Goal: Information Seeking & Learning: Learn about a topic

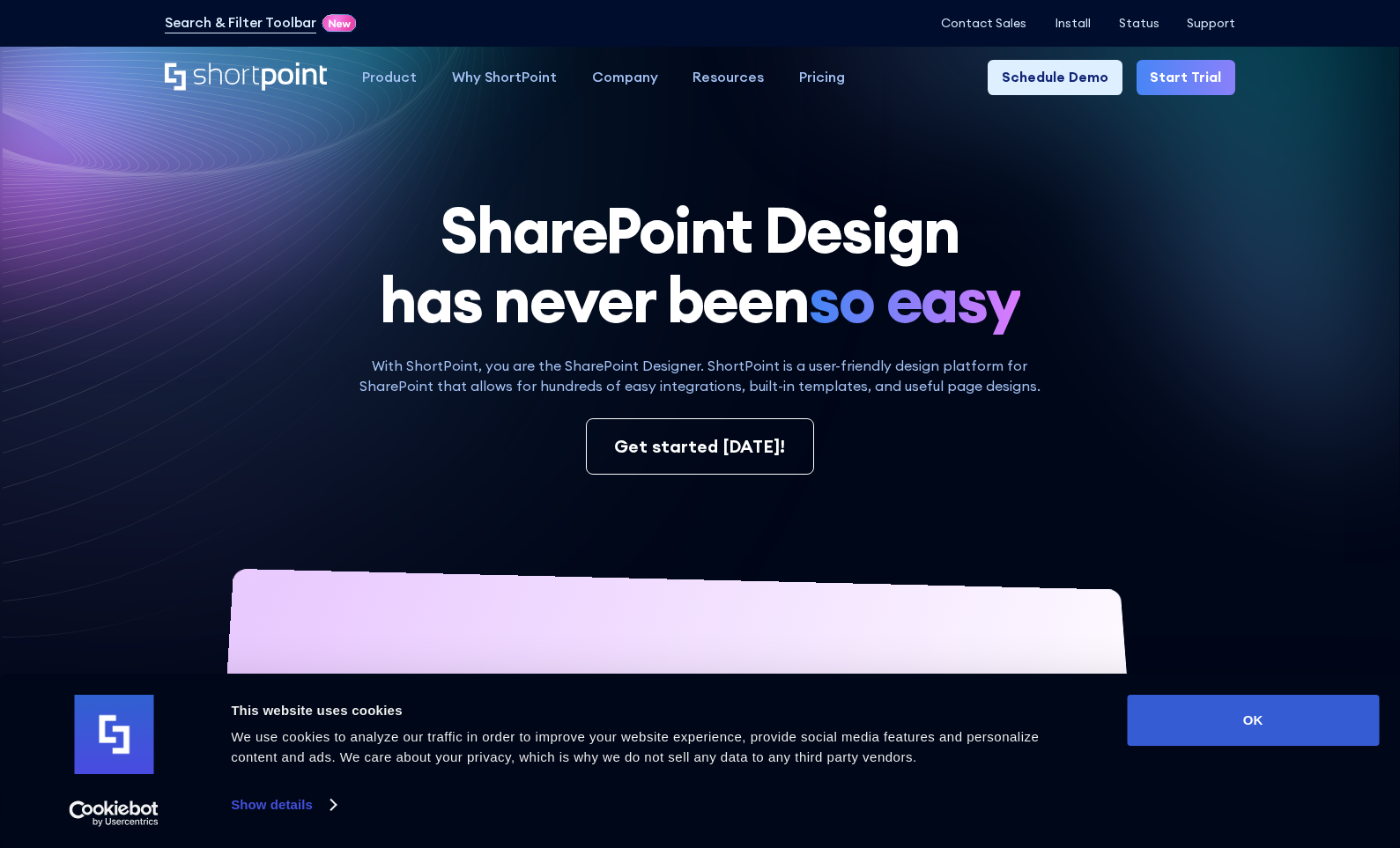
click at [744, 380] on p "With ShortPoint, you are the SharePoint Designer. ShortPoint is a user-friendly…" at bounding box center [699, 376] width 708 height 42
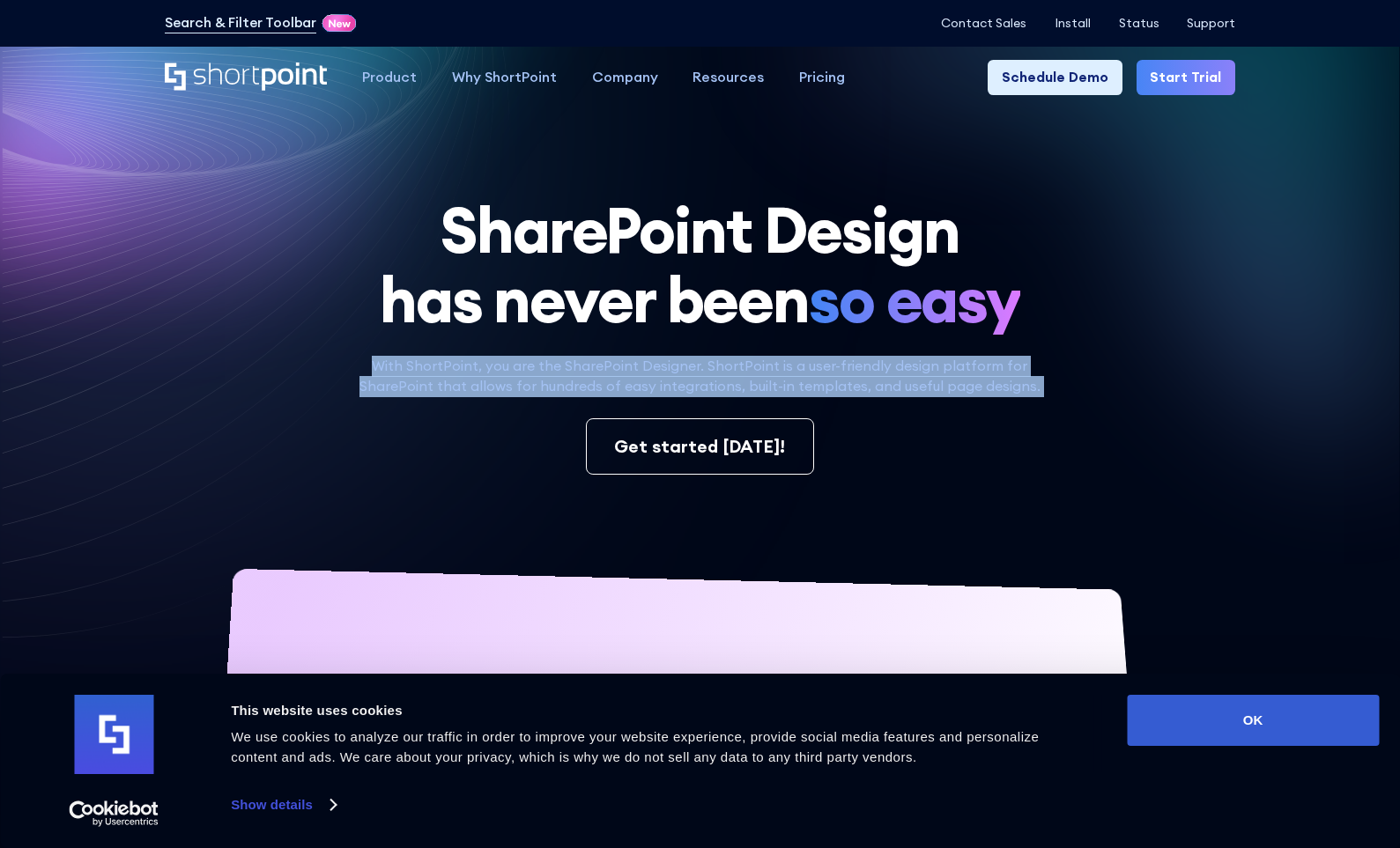
click at [744, 380] on p "With ShortPoint, you are the SharePoint Designer. ShortPoint is a user-friendly…" at bounding box center [699, 376] width 708 height 42
click at [721, 380] on p "With ShortPoint, you are the SharePoint Designer. ShortPoint is a user-friendly…" at bounding box center [699, 376] width 708 height 42
click at [652, 271] on h1 "SharePoint Design has never been so easy" at bounding box center [701, 265] width 1071 height 138
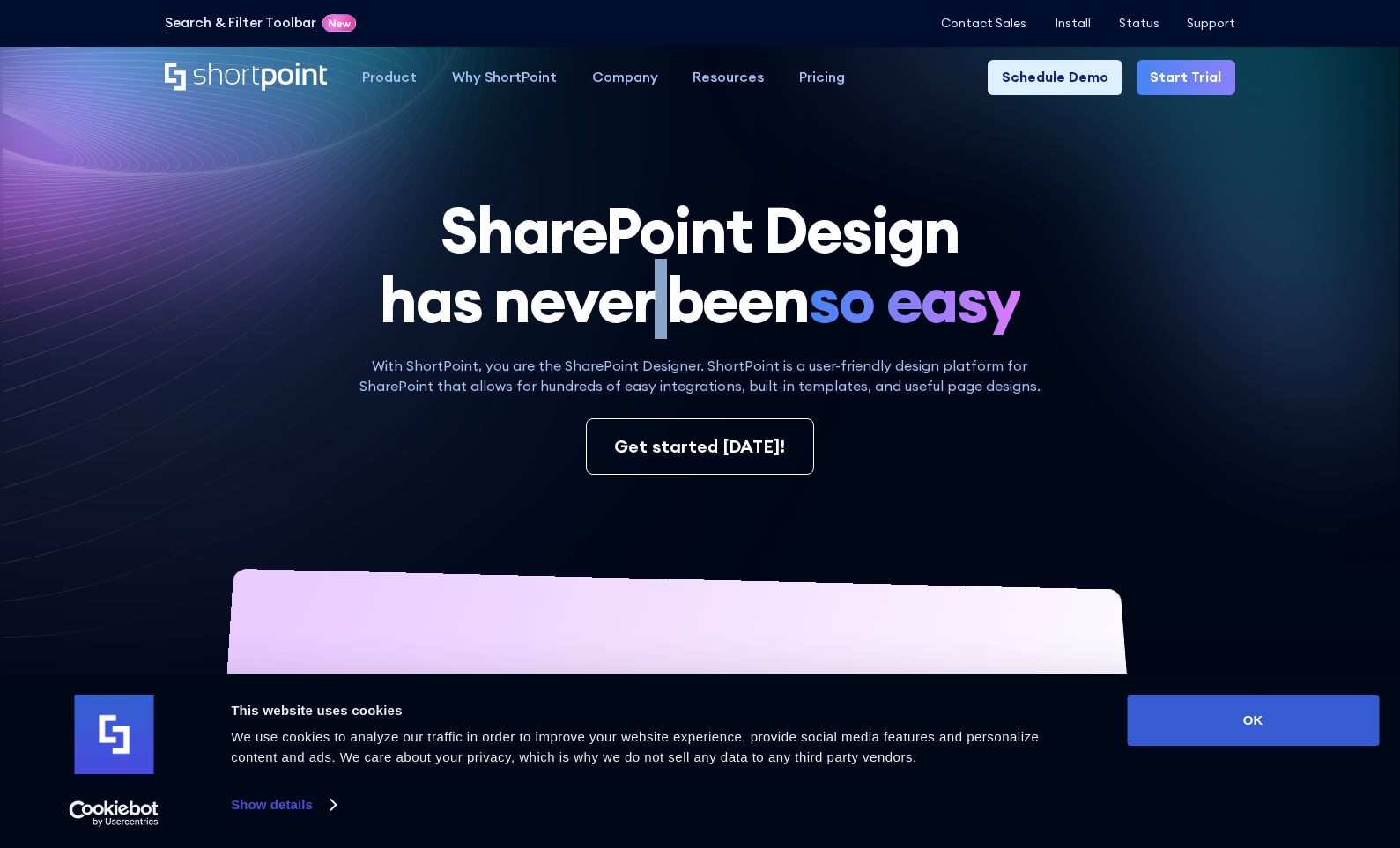
click at [652, 271] on h1 "SharePoint Design has never been so easy" at bounding box center [701, 265] width 1071 height 138
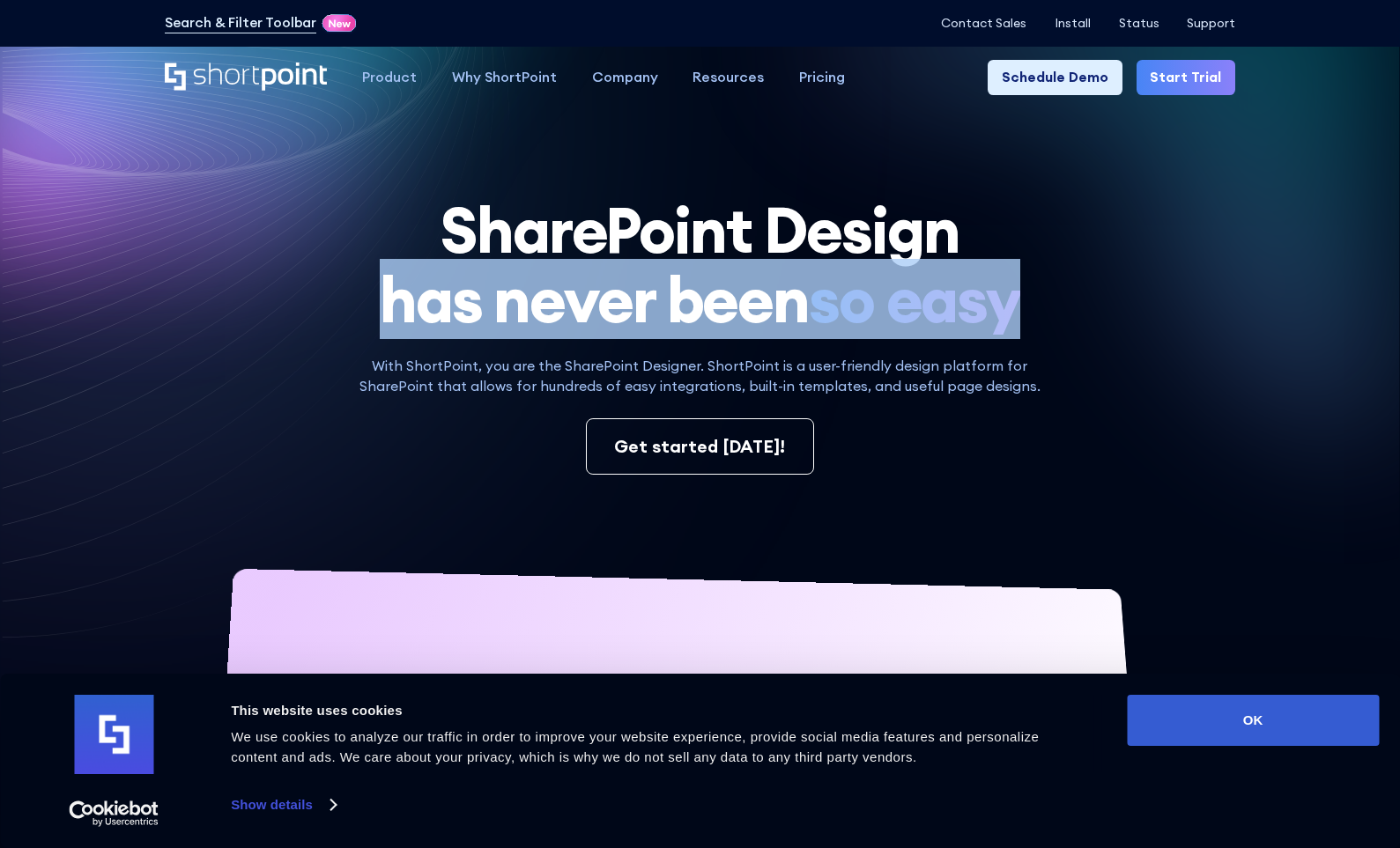
click at [652, 271] on h1 "SharePoint Design has never been so easy" at bounding box center [701, 265] width 1071 height 138
click at [618, 263] on h1 "SharePoint Design has never been so easy" at bounding box center [701, 265] width 1071 height 138
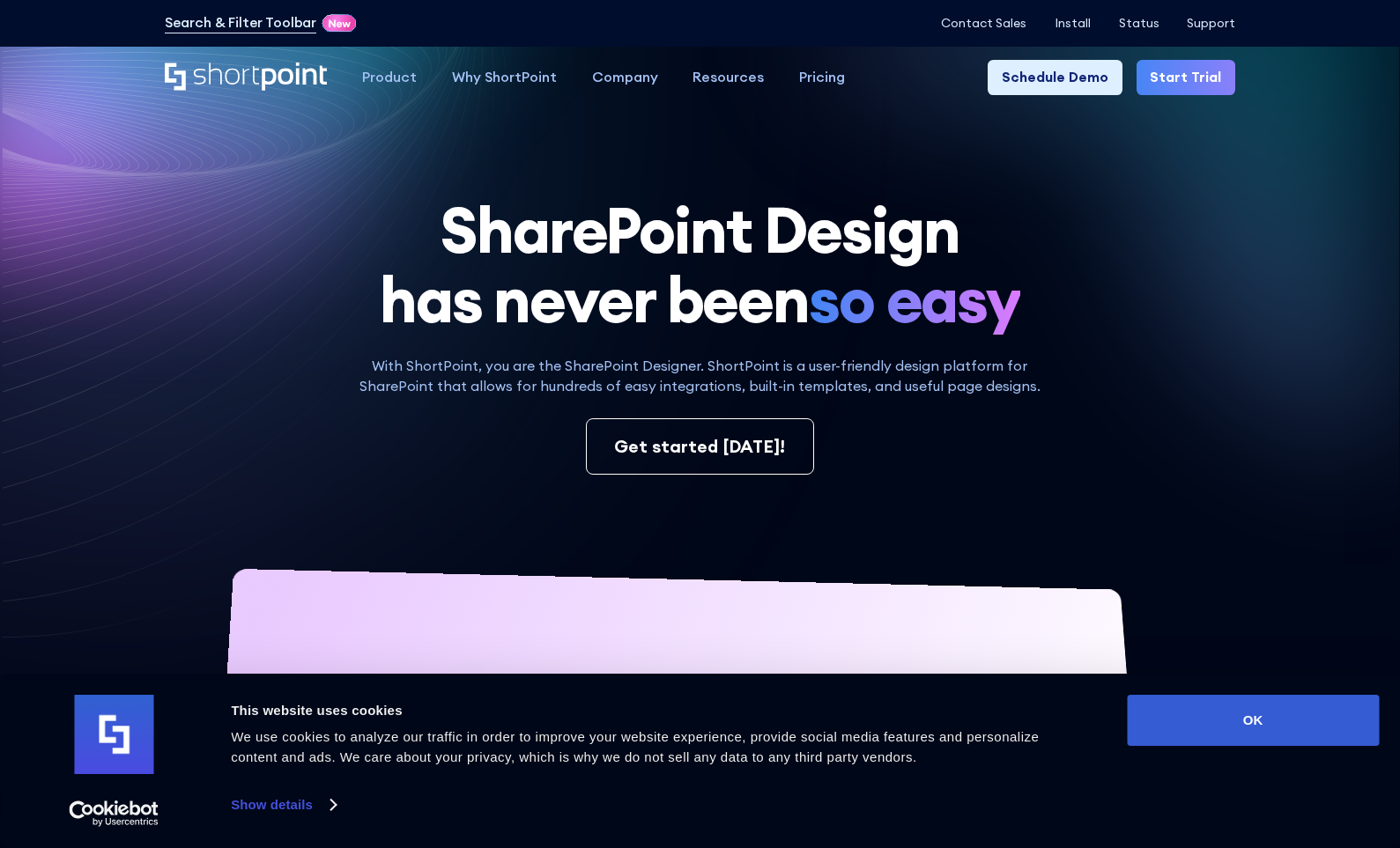
click at [602, 244] on h1 "SharePoint Design has never been so easy" at bounding box center [701, 265] width 1071 height 138
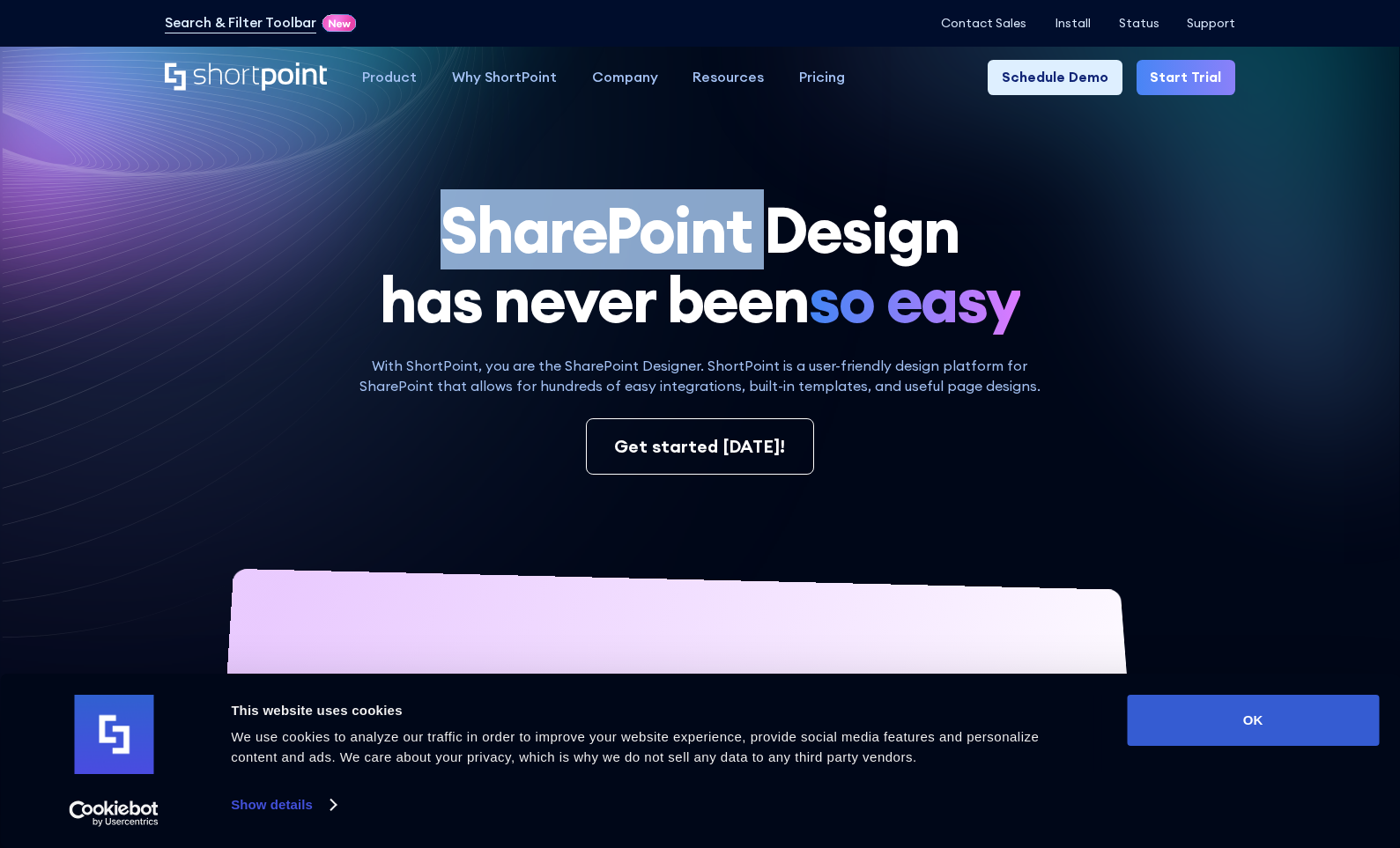
click at [602, 244] on h1 "SharePoint Design has never been so easy" at bounding box center [701, 265] width 1071 height 138
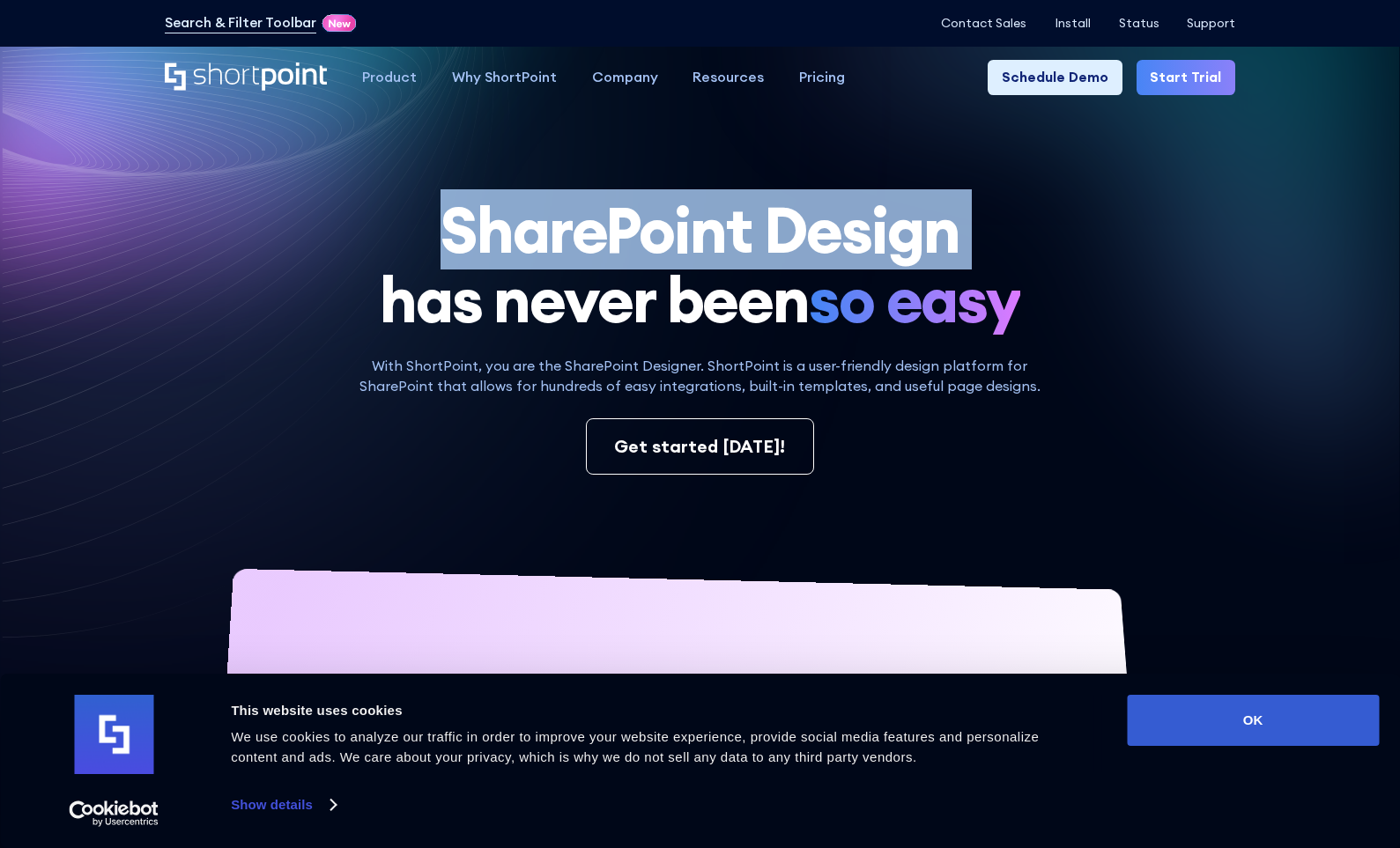
click at [560, 241] on h1 "SharePoint Design has never been so easy" at bounding box center [701, 265] width 1071 height 138
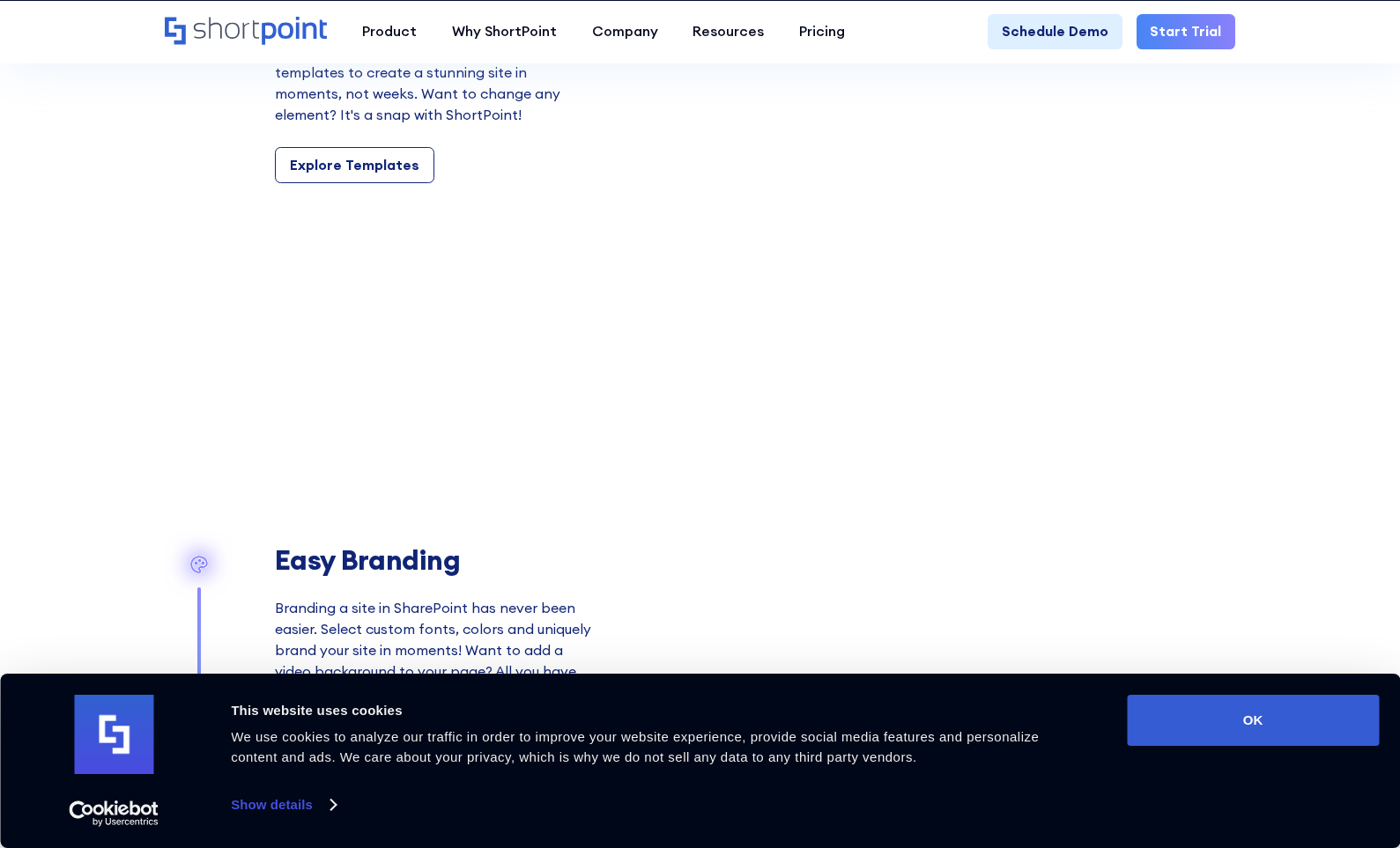
scroll to position [6254, 0]
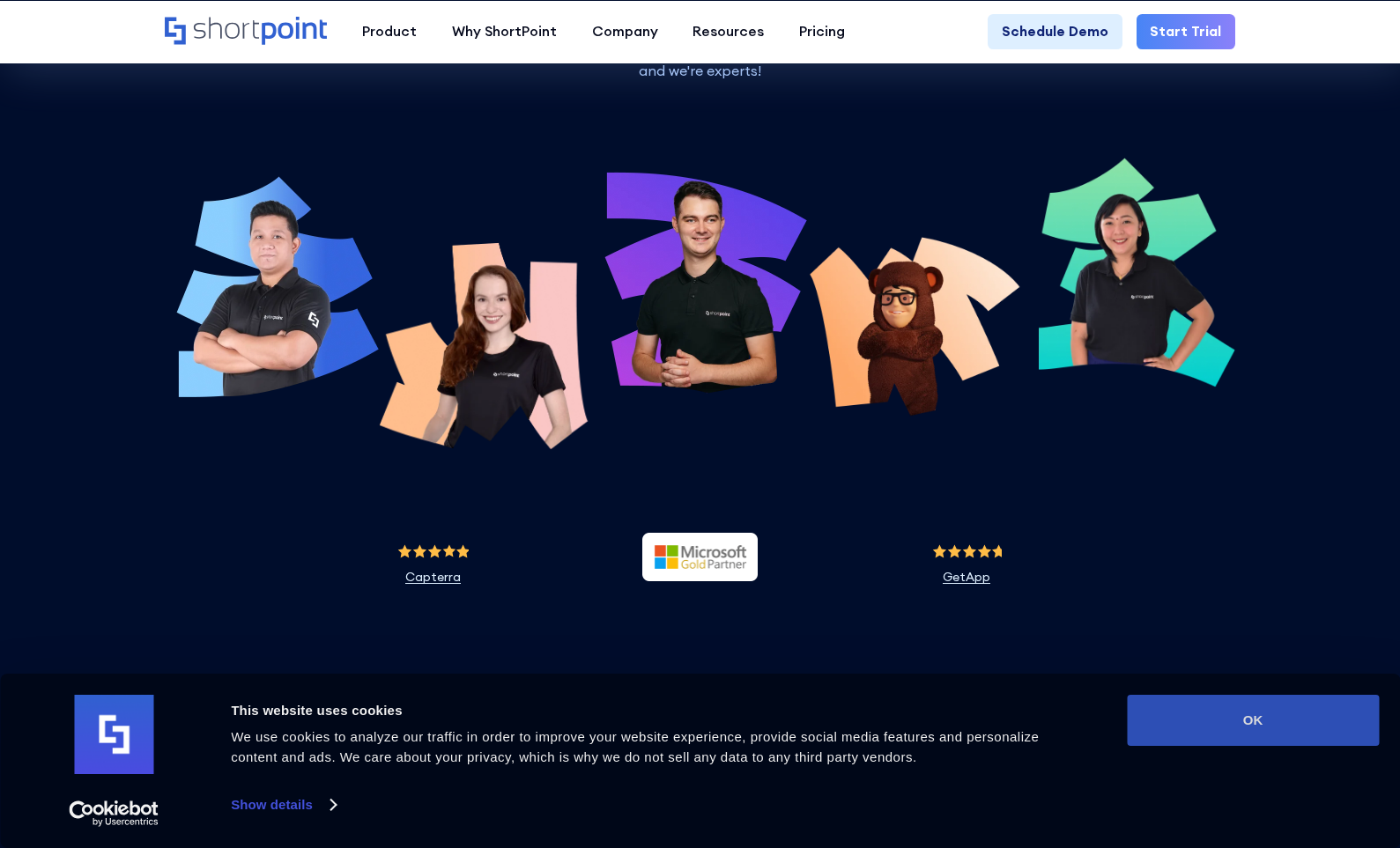
click at [1213, 728] on button "OK" at bounding box center [1253, 720] width 252 height 51
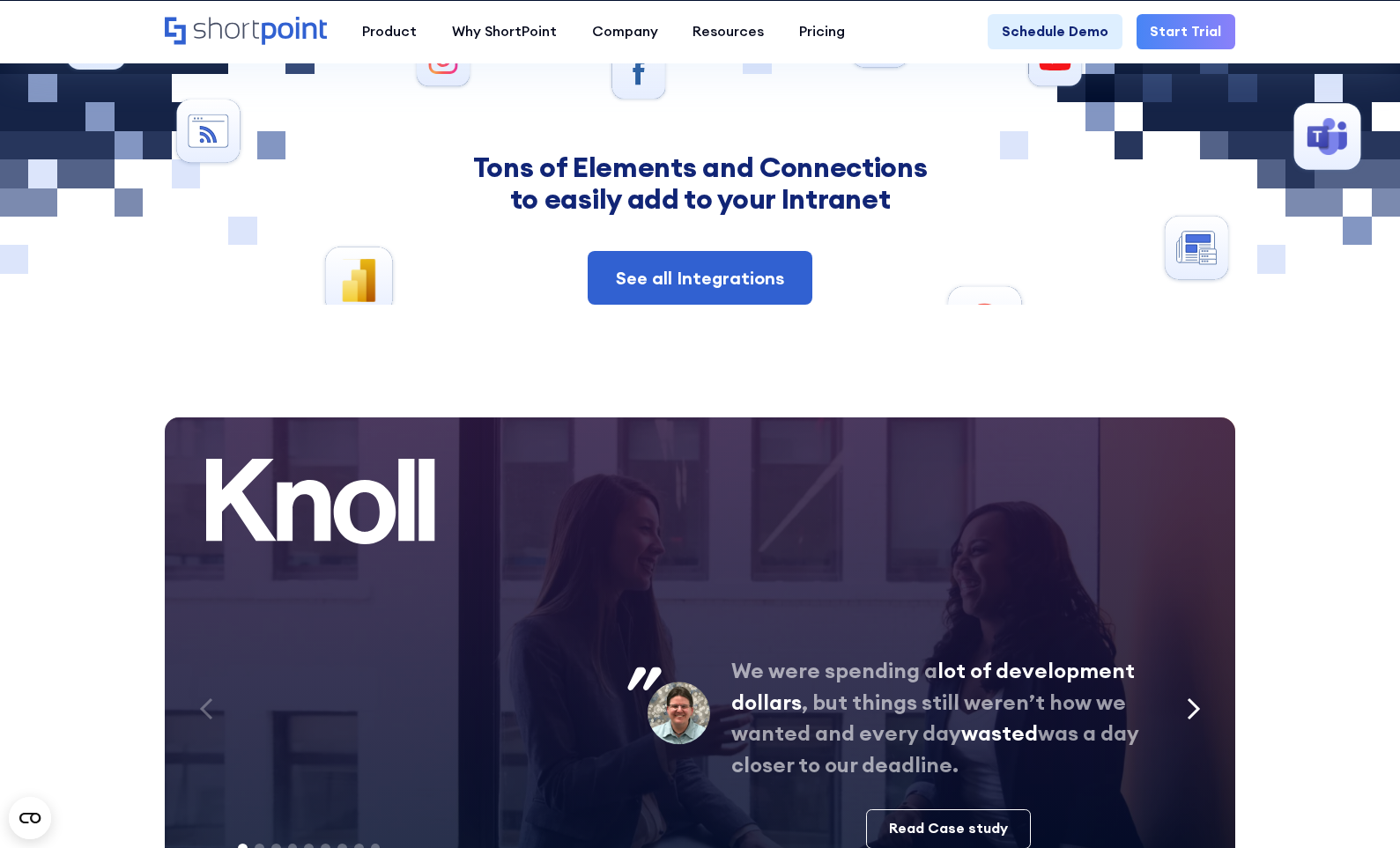
scroll to position [8677, 0]
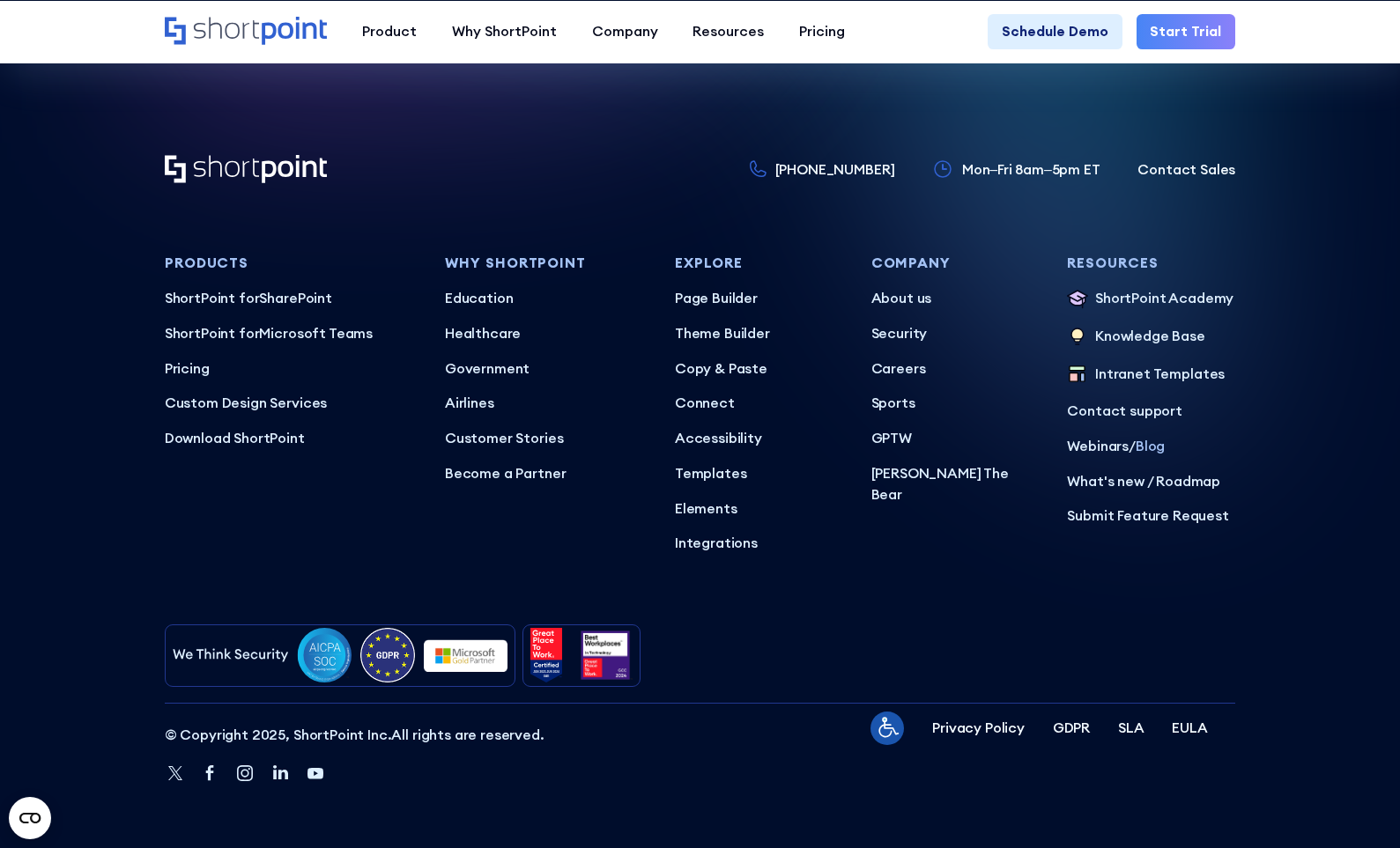
click at [1158, 448] on link "Blog" at bounding box center [1150, 445] width 29 height 18
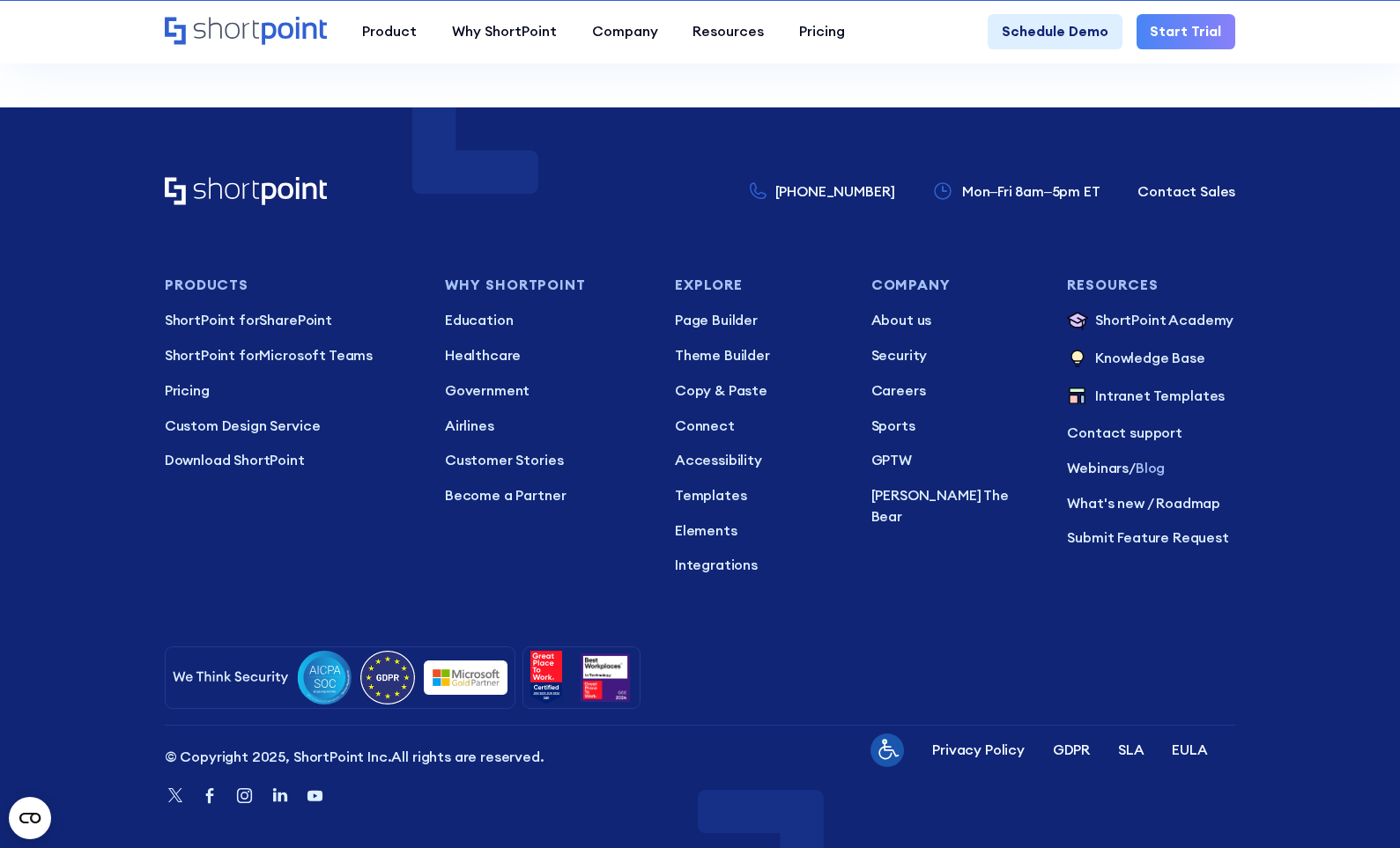
scroll to position [3280, 0]
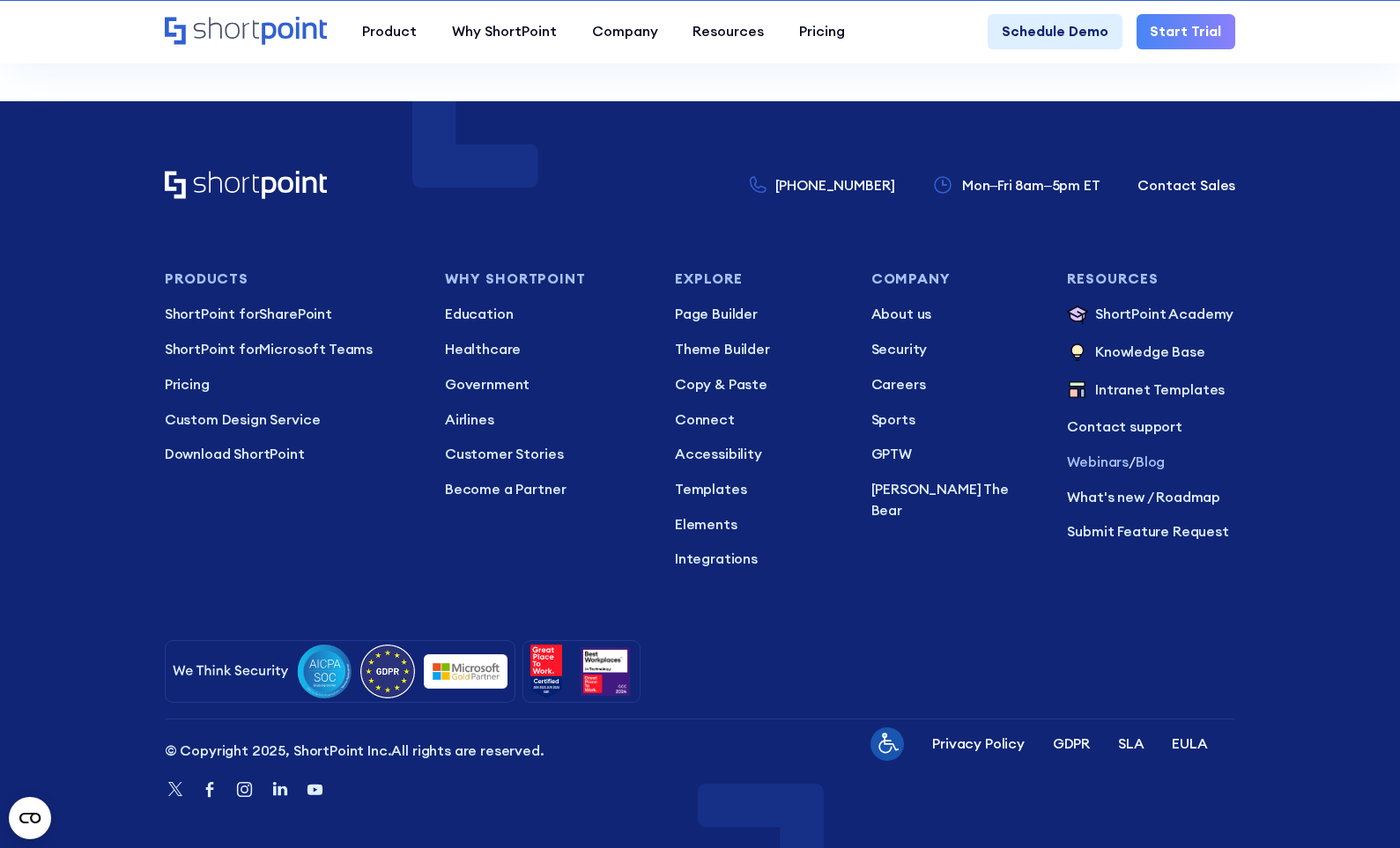
click at [1090, 452] on link "Webinars" at bounding box center [1098, 461] width 62 height 18
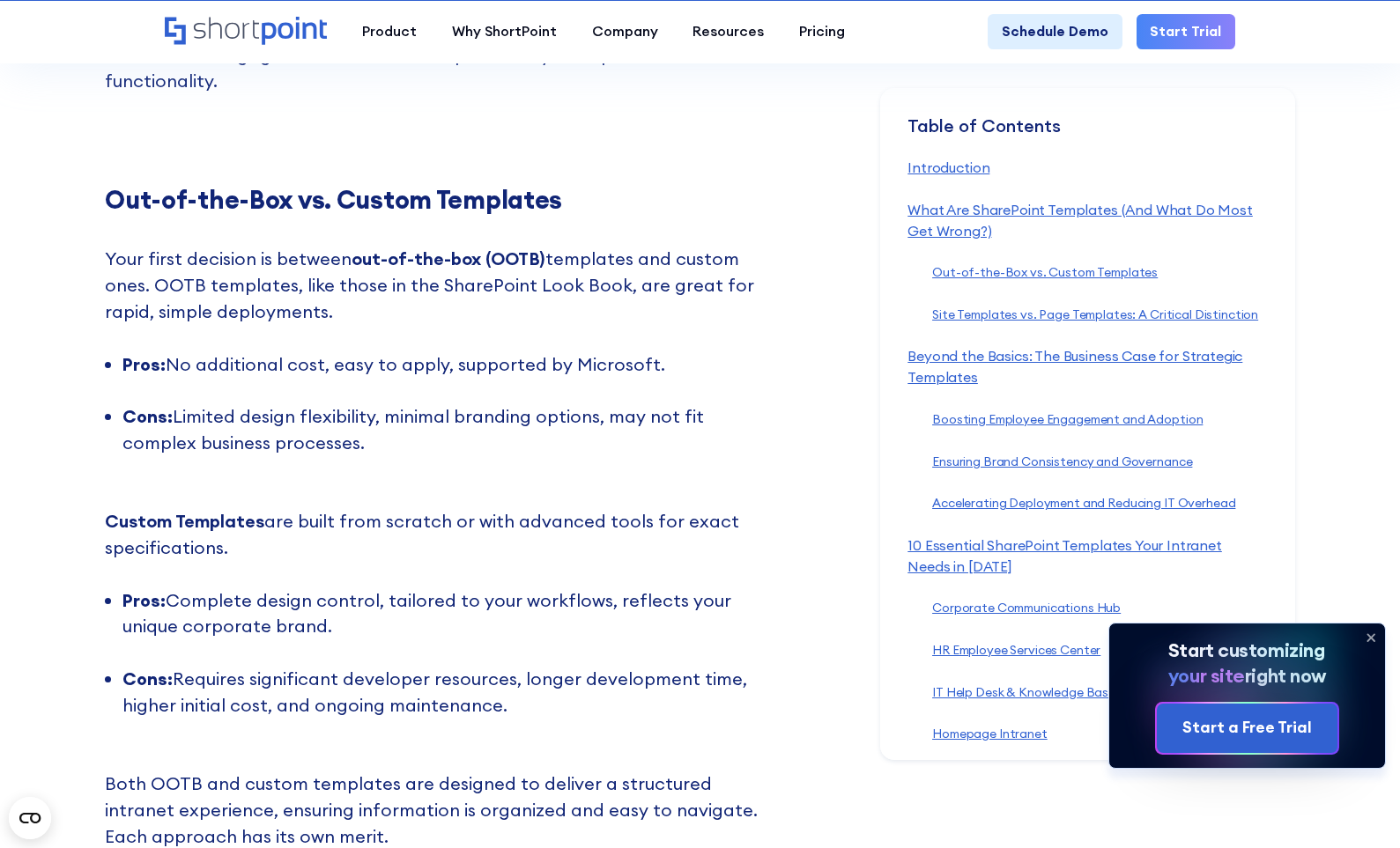
scroll to position [2378, 0]
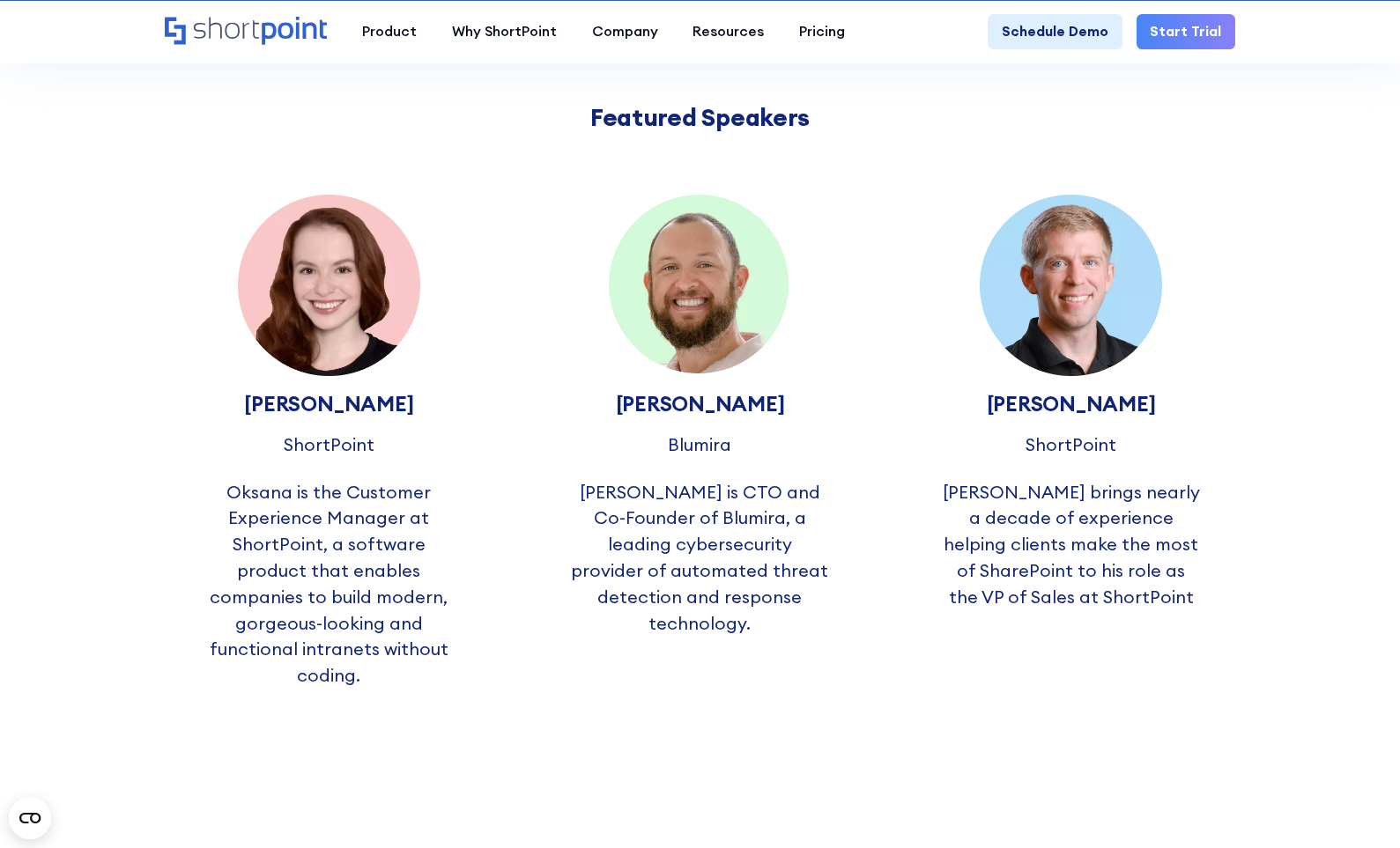
scroll to position [1586, 0]
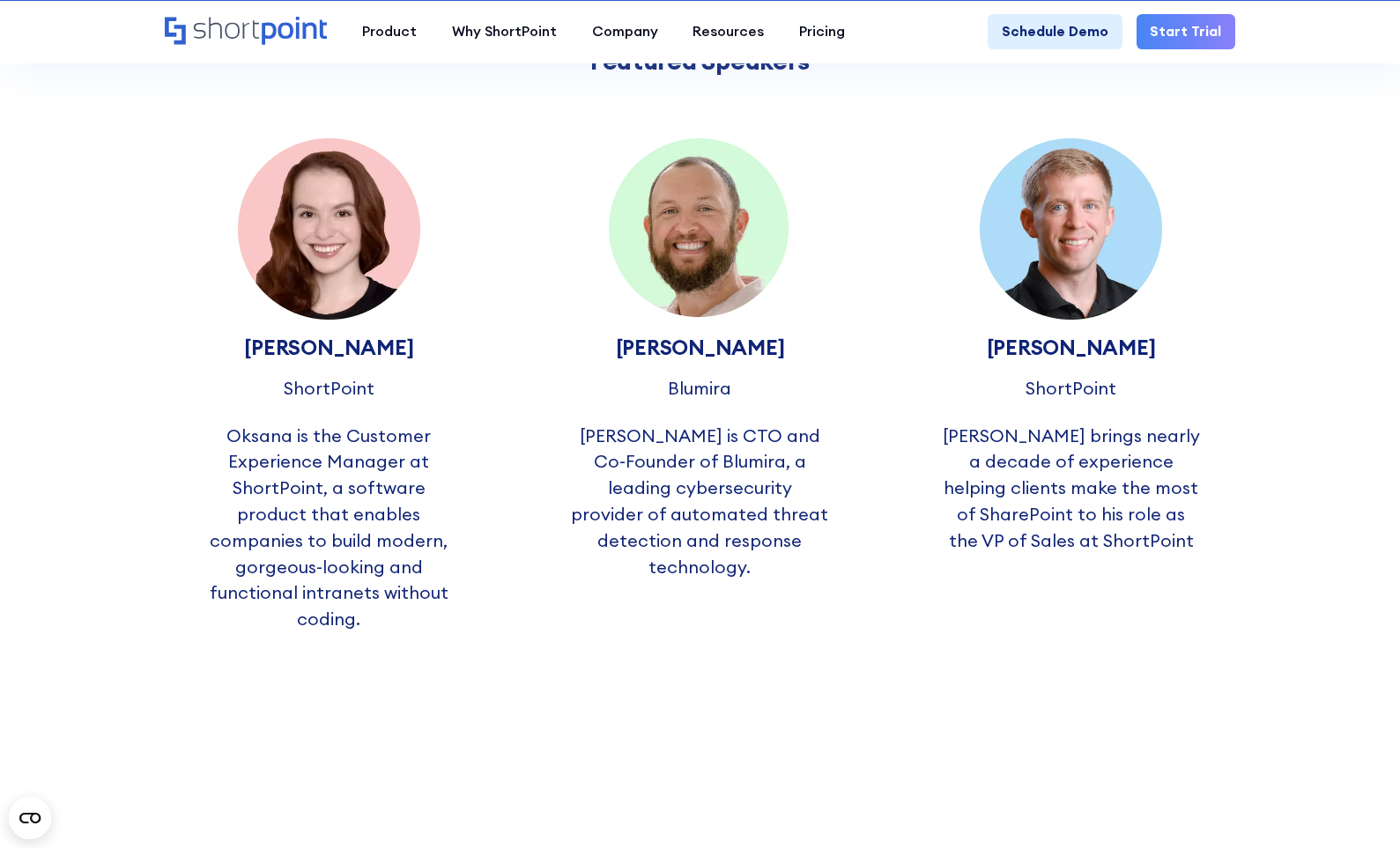
click at [696, 399] on p "Blumira" at bounding box center [700, 388] width 63 height 26
drag, startPoint x: 696, startPoint y: 399, endPoint x: 567, endPoint y: 535, distance: 187.4
click at [567, 535] on div "Matt Warner Blumira Matt is CTO and Co-Founder of Blumira, a leading cybersecur…" at bounding box center [700, 359] width 329 height 513
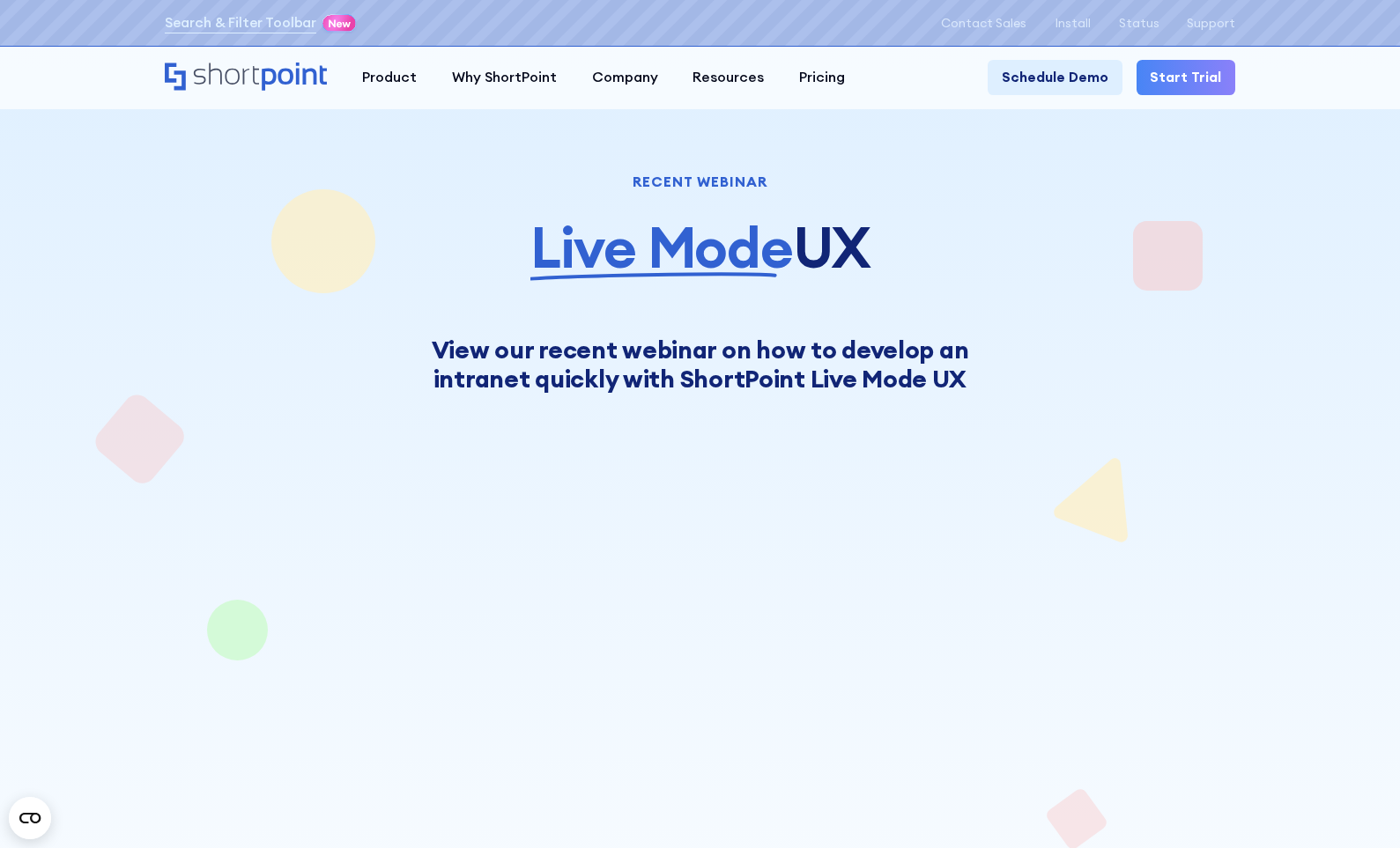
scroll to position [88, 0]
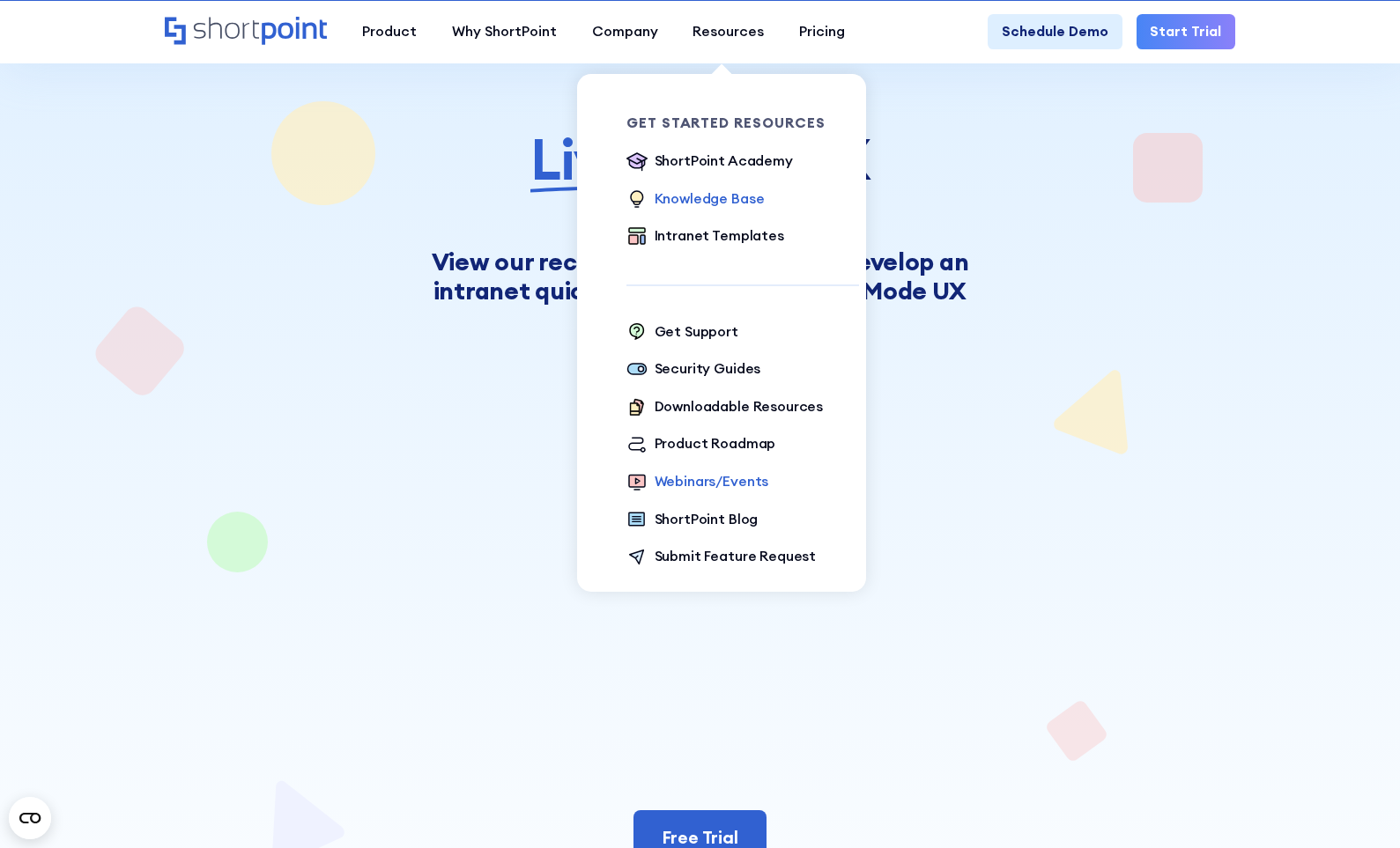
click at [728, 205] on div "Knowledge Base" at bounding box center [710, 199] width 110 height 21
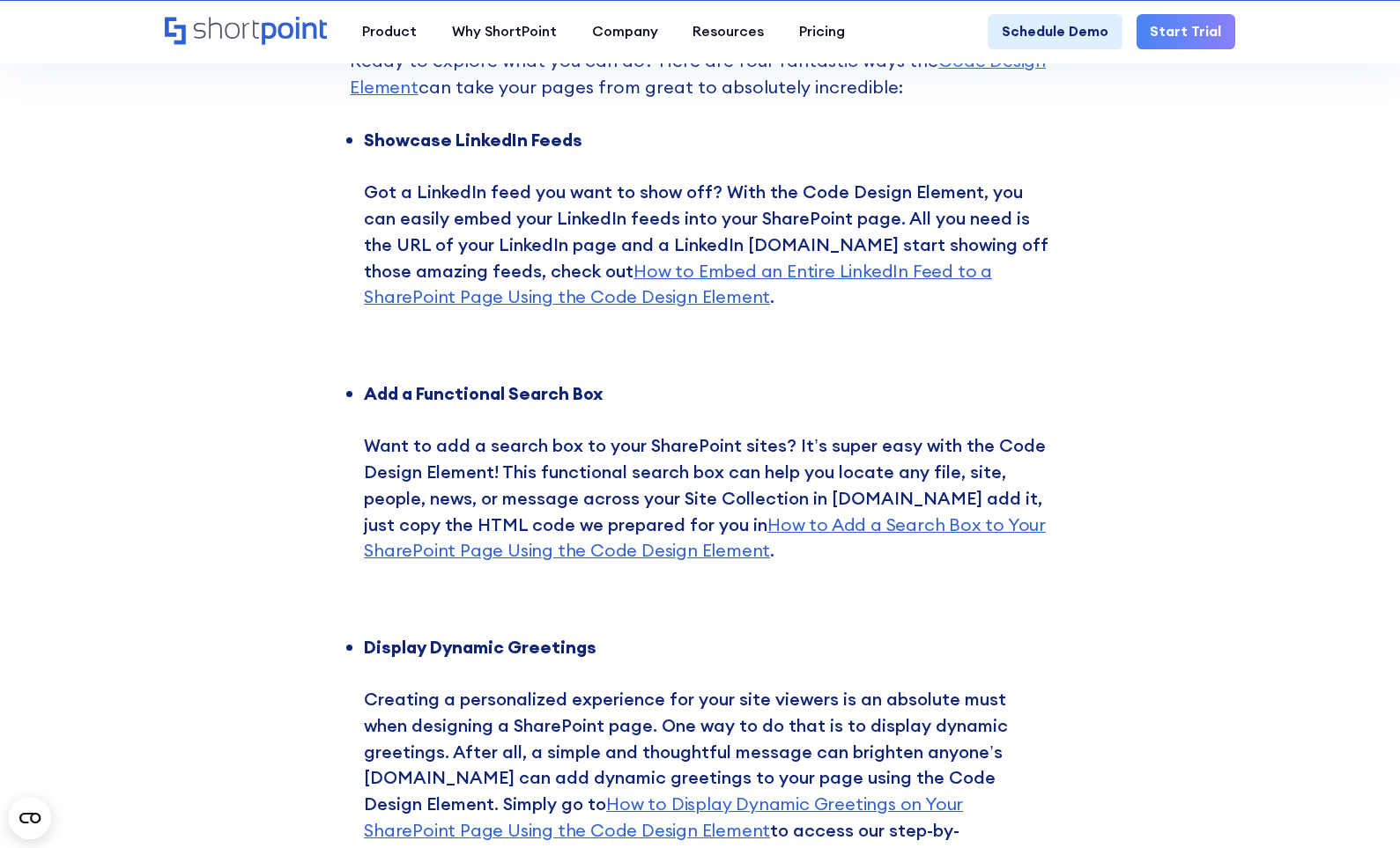
scroll to position [4404, 0]
